Goal: Task Accomplishment & Management: Complete application form

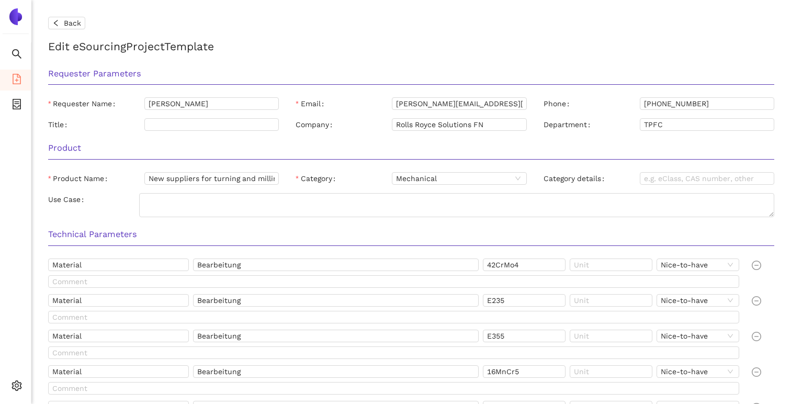
scroll to position [38, 0]
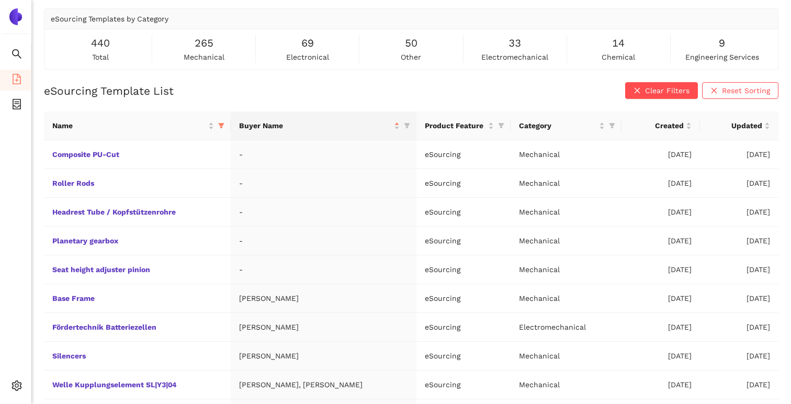
click at [224, 125] on icon "filter" at bounding box center [221, 125] width 6 height 5
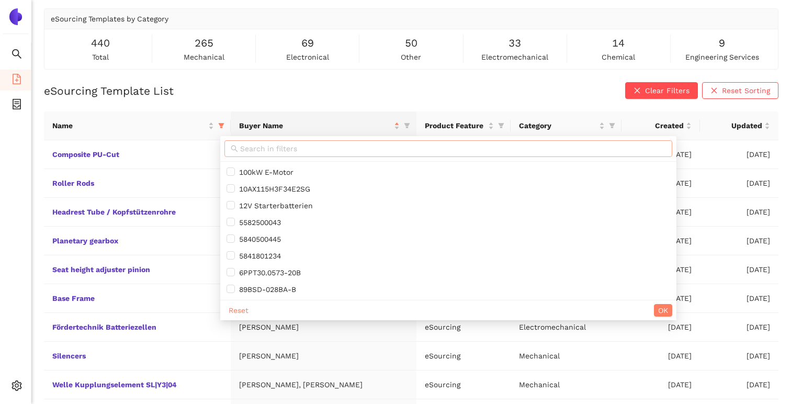
click at [264, 149] on input "text" at bounding box center [453, 149] width 426 height 12
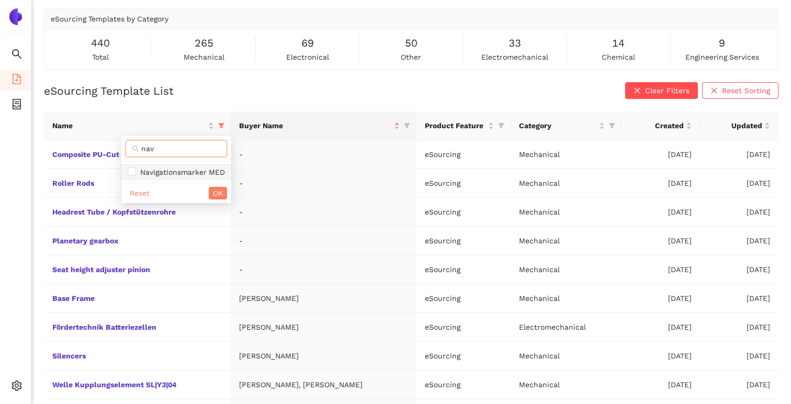
type input "nav"
click at [203, 171] on span "Navigationsmarker MED" at bounding box center [180, 172] width 89 height 8
checkbox input "true"
click at [217, 190] on span "OK" at bounding box center [218, 193] width 10 height 12
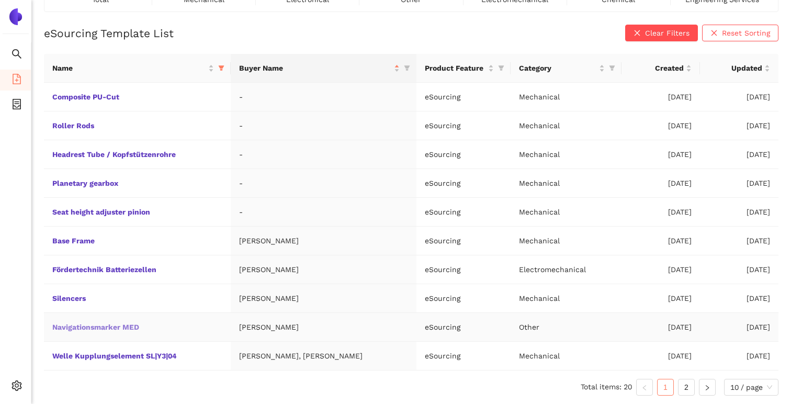
click at [0, 0] on link "Navigationsmarker MED" at bounding box center [0, 0] width 0 height 0
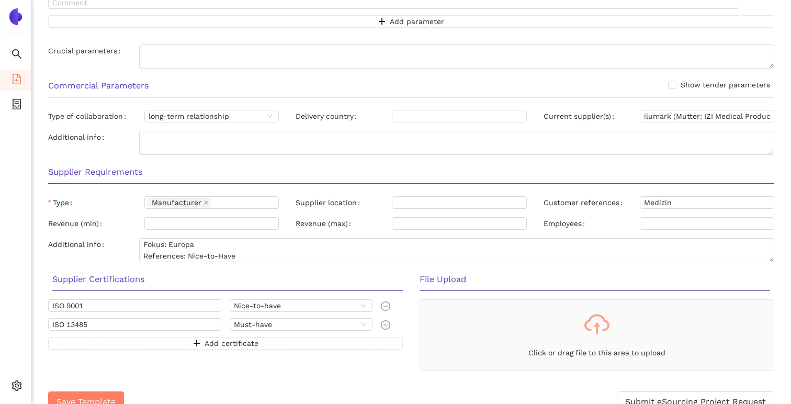
scroll to position [651, 0]
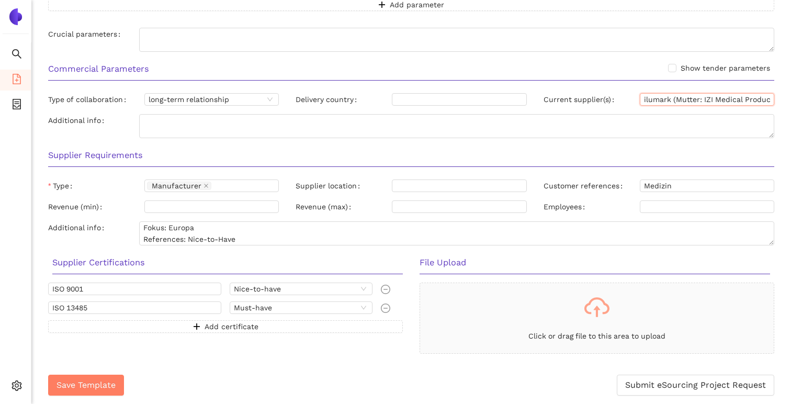
click at [657, 100] on input "ilumark (Mutter: IZI Medical Products LLC)" at bounding box center [707, 99] width 134 height 13
click at [681, 160] on h3 "Supplier Requirements" at bounding box center [411, 156] width 726 height 14
click at [699, 100] on input "ilumark (Mutter: IZI Medical Products LLC)" at bounding box center [707, 99] width 134 height 13
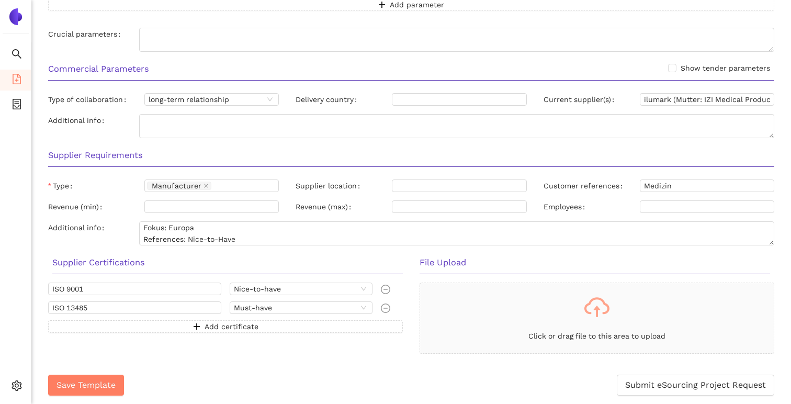
click at [673, 158] on h3 "Supplier Requirements" at bounding box center [411, 156] width 726 height 14
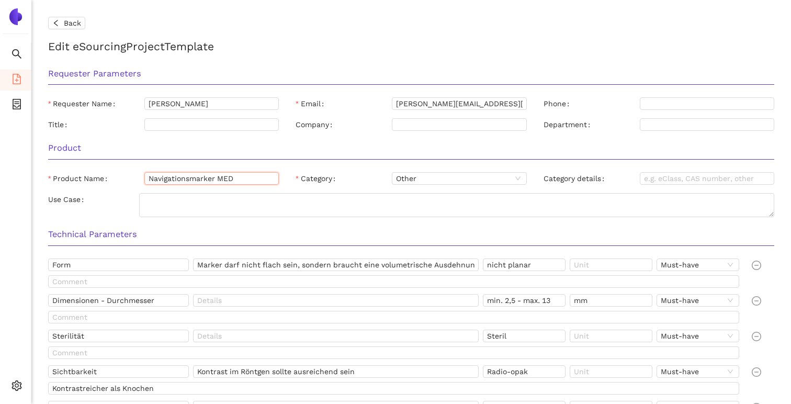
click at [241, 183] on input "Navigationsmarker MED" at bounding box center [211, 178] width 134 height 13
click at [257, 157] on div "Product" at bounding box center [411, 151] width 743 height 33
click at [408, 177] on span "Other" at bounding box center [459, 179] width 126 height 12
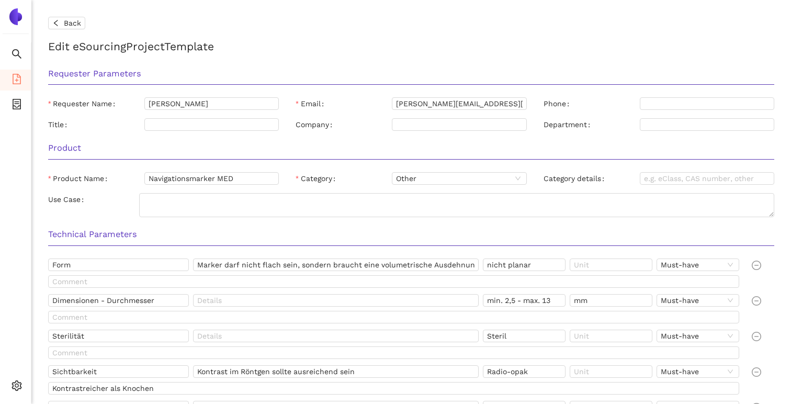
click at [375, 166] on div "Product" at bounding box center [411, 151] width 743 height 33
click at [415, 175] on span "Other" at bounding box center [459, 179] width 126 height 12
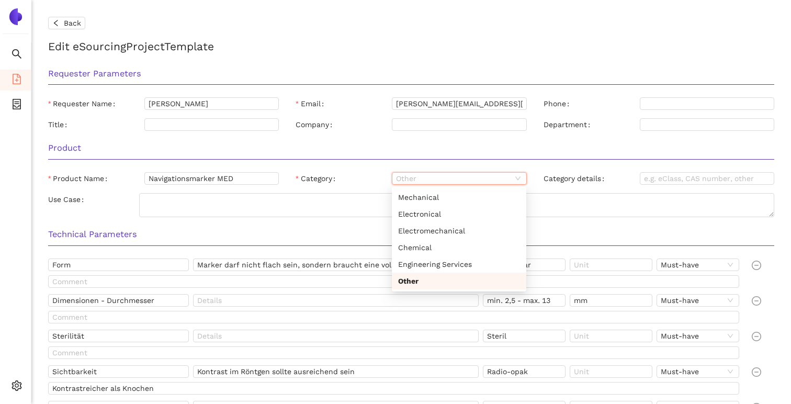
click at [377, 176] on div "Category" at bounding box center [344, 178] width 96 height 13
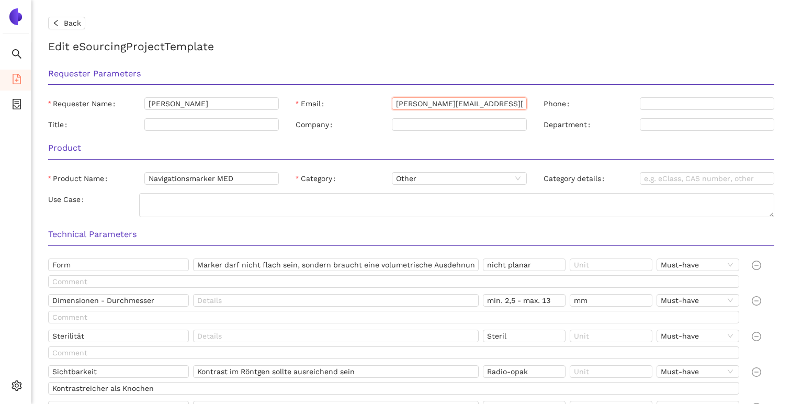
click at [426, 103] on input "[PERSON_NAME][EMAIL_ADDRESS][PERSON_NAME][DOMAIN_NAME]" at bounding box center [459, 103] width 134 height 13
click at [370, 150] on h3 "Product" at bounding box center [411, 148] width 726 height 14
